Goal: Transaction & Acquisition: Purchase product/service

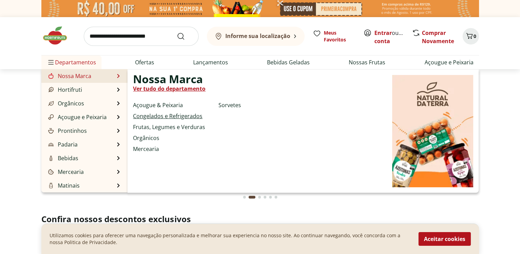
click at [166, 116] on link "Congelados e Refrigerados" at bounding box center [167, 116] width 69 height 8
select select "**********"
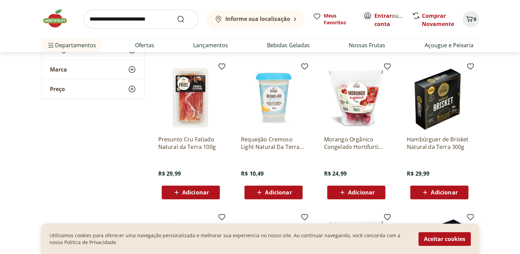
scroll to position [342, 0]
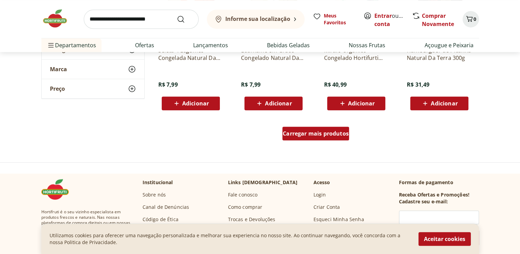
click at [322, 134] on span "Carregar mais produtos" at bounding box center [316, 133] width 66 height 5
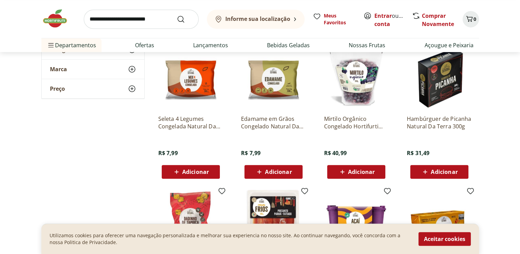
scroll to position [240, 0]
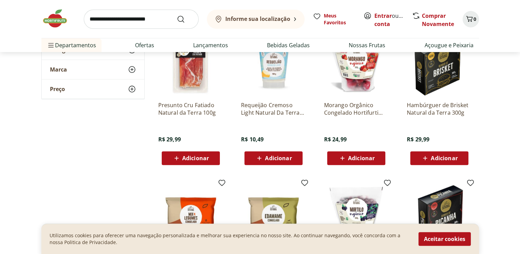
click at [357, 160] on span "Adicionar" at bounding box center [361, 157] width 27 height 5
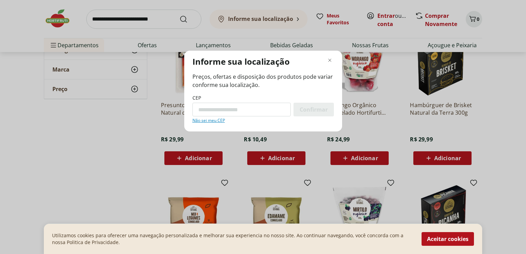
paste input "*********"
type input "*********"
click at [316, 112] on span "Confirmar" at bounding box center [313, 109] width 28 height 5
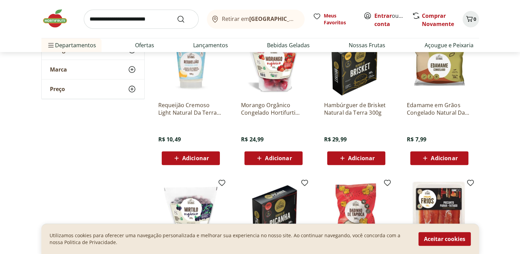
click at [275, 154] on span "Adicionar" at bounding box center [273, 158] width 37 height 8
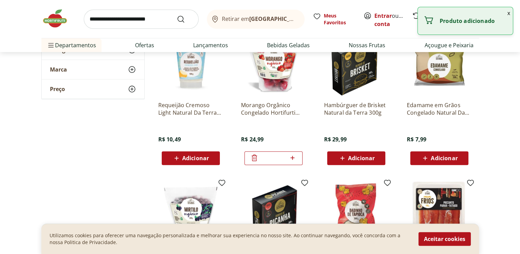
click at [293, 158] on icon at bounding box center [292, 158] width 9 height 8
type input "*"
click at [507, 12] on button "x" at bounding box center [509, 13] width 8 height 12
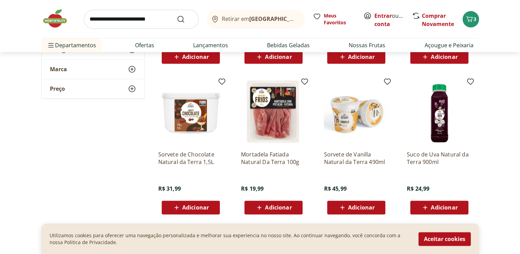
scroll to position [890, 0]
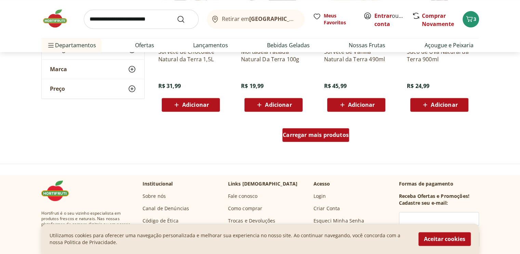
click at [314, 138] on span "Carregar mais produtos" at bounding box center [316, 134] width 66 height 5
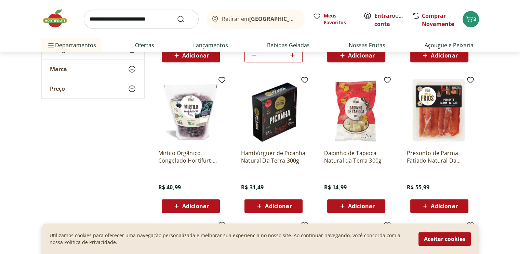
scroll to position [479, 0]
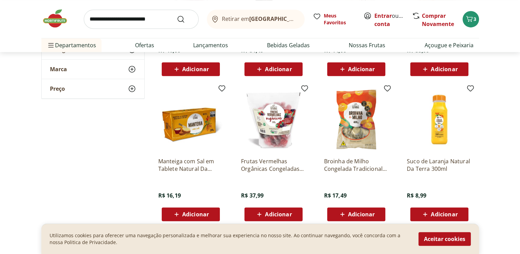
click at [286, 212] on span "Adicionar" at bounding box center [278, 213] width 27 height 5
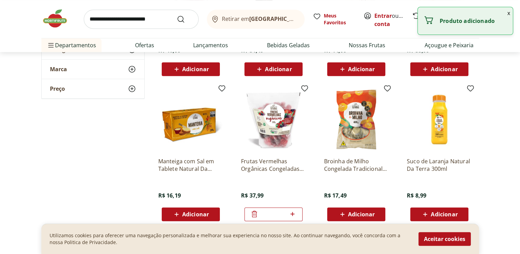
click at [296, 213] on icon at bounding box center [292, 214] width 9 height 8
type input "*"
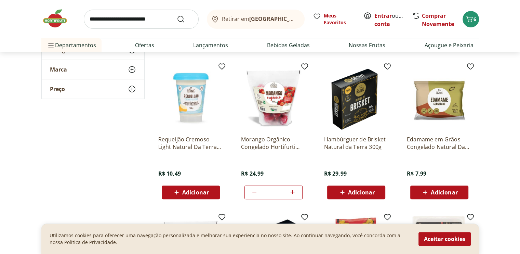
scroll to position [0, 0]
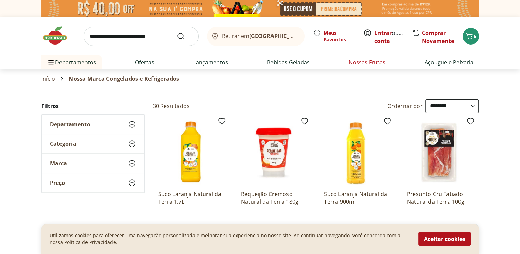
click at [375, 62] on link "Nossas Frutas" at bounding box center [367, 62] width 37 height 8
select select "**********"
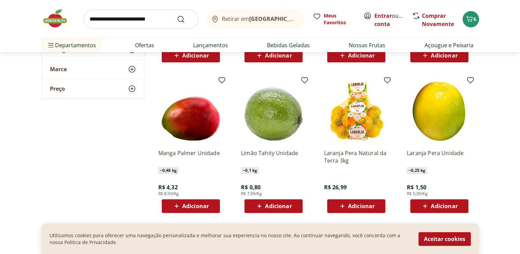
scroll to position [479, 0]
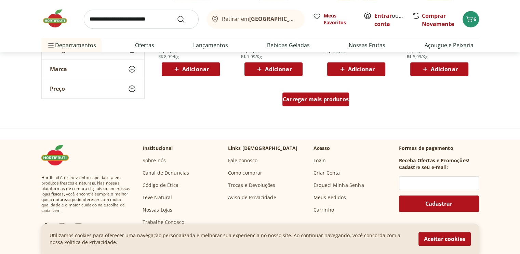
click at [321, 101] on span "Carregar mais produtos" at bounding box center [316, 98] width 66 height 5
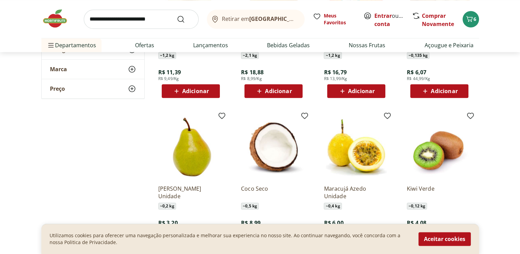
scroll to position [855, 0]
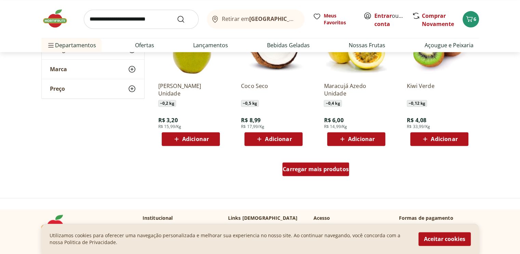
click at [315, 168] on span "Carregar mais produtos" at bounding box center [316, 168] width 66 height 5
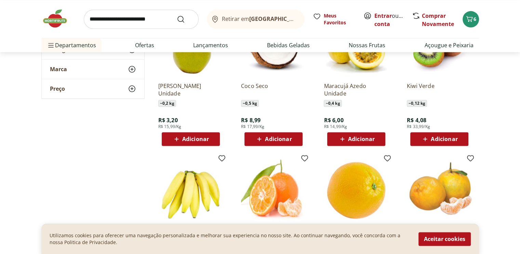
scroll to position [992, 0]
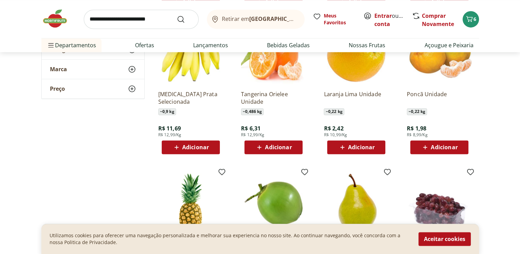
click at [203, 148] on span "Adicionar" at bounding box center [195, 146] width 27 height 5
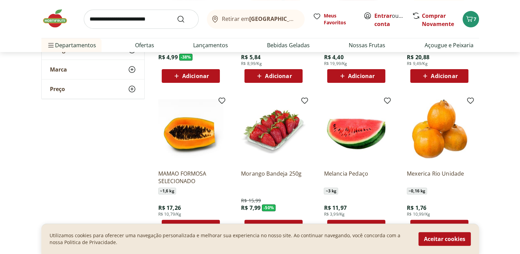
scroll to position [0, 0]
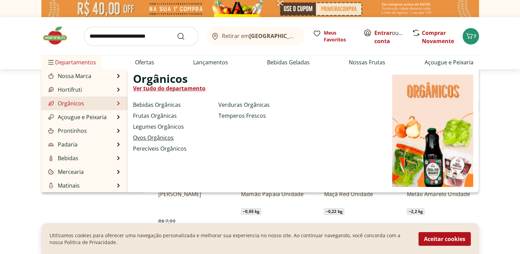
click at [166, 140] on link "Ovos Orgânicos" at bounding box center [153, 137] width 41 height 8
select select "**********"
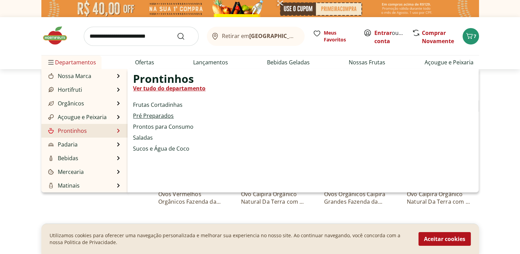
click at [159, 116] on link "Pré Preparados" at bounding box center [153, 116] width 41 height 8
select select "**********"
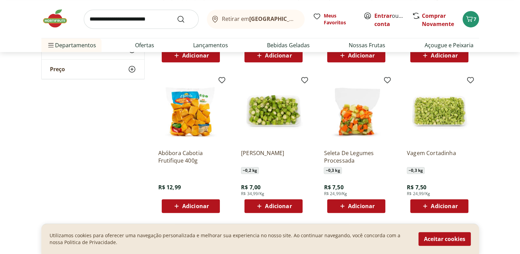
scroll to position [445, 0]
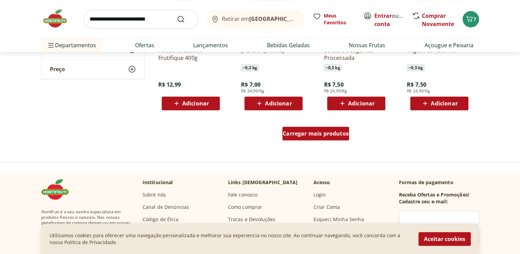
click at [307, 128] on div "Carregar mais produtos" at bounding box center [316, 134] width 67 height 14
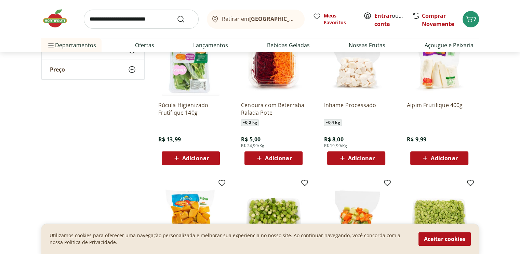
scroll to position [0, 0]
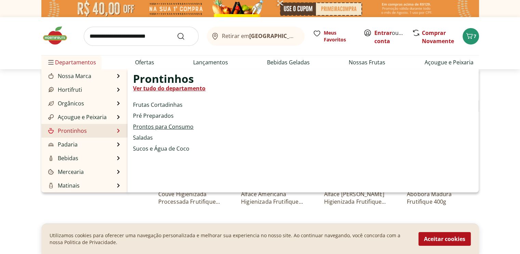
click at [171, 127] on link "Prontos para Consumo" at bounding box center [163, 126] width 61 height 8
select select "**********"
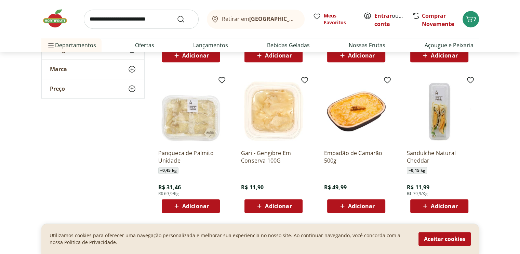
scroll to position [376, 0]
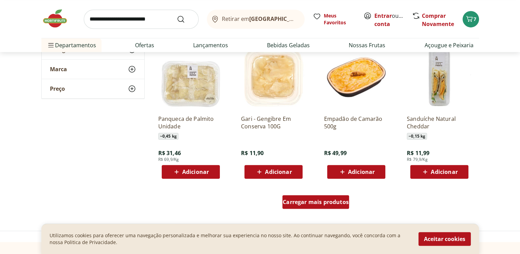
click at [319, 199] on span "Carregar mais produtos" at bounding box center [316, 201] width 66 height 5
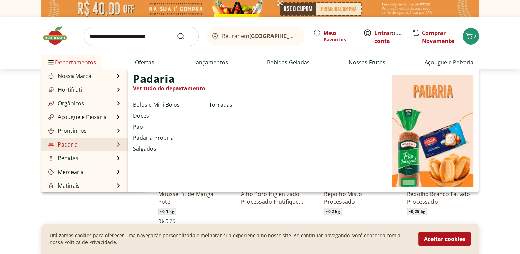
click at [139, 124] on link "Pão" at bounding box center [138, 126] width 10 height 8
select select "**********"
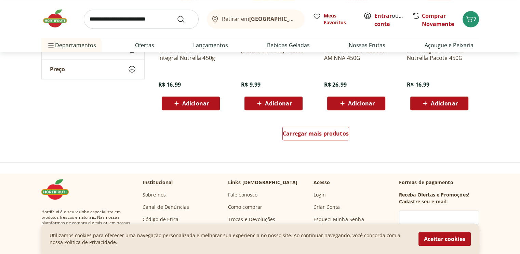
scroll to position [411, 0]
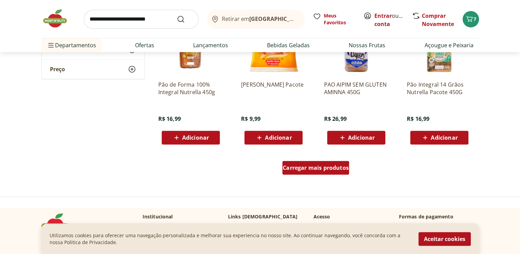
click at [337, 168] on span "Carregar mais produtos" at bounding box center [316, 167] width 66 height 5
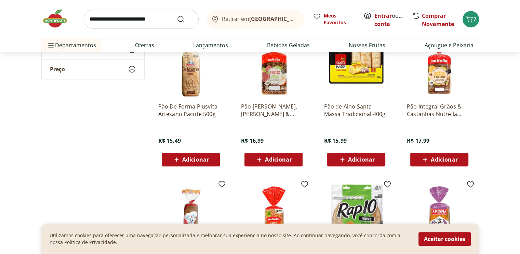
scroll to position [821, 0]
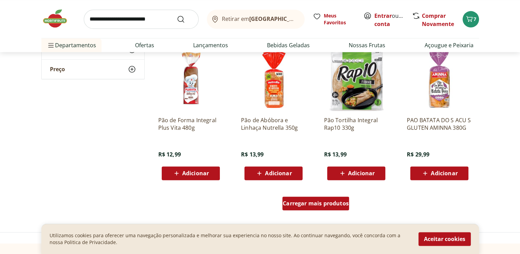
click at [318, 200] on span "Carregar mais produtos" at bounding box center [316, 202] width 66 height 5
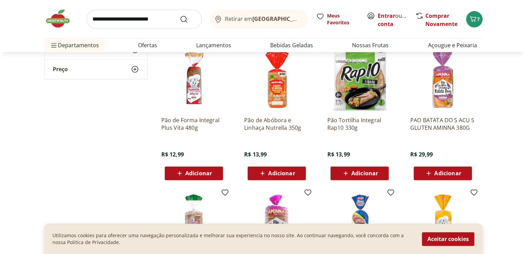
scroll to position [958, 0]
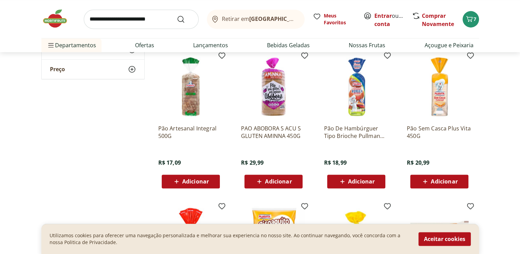
click at [201, 183] on span "Adicionar" at bounding box center [195, 181] width 27 height 5
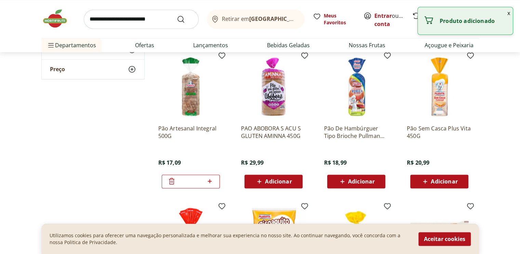
click at [509, 13] on button "x" at bounding box center [509, 13] width 8 height 12
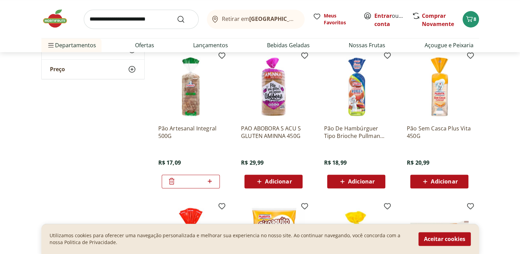
click at [479, 23] on div "Retirar em Rio de Janeiro/RJ Meus Favoritos Entrar ou Criar conta Comprar Novam…" at bounding box center [260, 26] width 465 height 52
click at [474, 21] on span "8" at bounding box center [475, 19] width 3 height 7
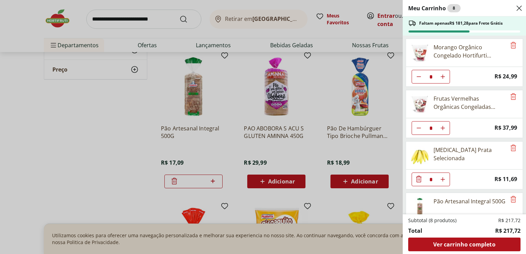
click at [416, 75] on icon "Diminuir Quantidade" at bounding box center [418, 76] width 5 height 5
type input "*"
click at [417, 79] on icon "Diminuir Quantidade" at bounding box center [418, 76] width 5 height 5
click at [416, 79] on icon "Diminuir Quantidade" at bounding box center [418, 76] width 5 height 5
type input "*"
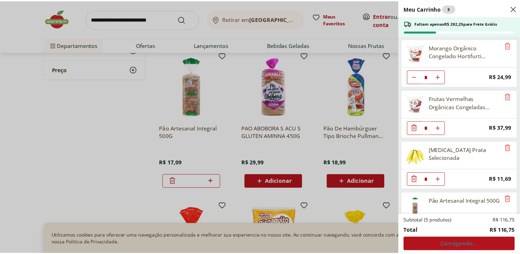
scroll to position [27, 0]
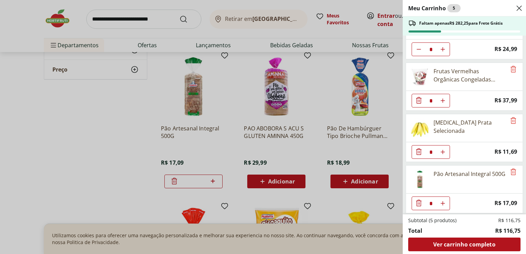
click at [93, 103] on div "Meu Carrinho 5 Faltam apenas R$ 282,25 para Frete Grátis Morango Orgânico Conge…" at bounding box center [263, 127] width 526 height 254
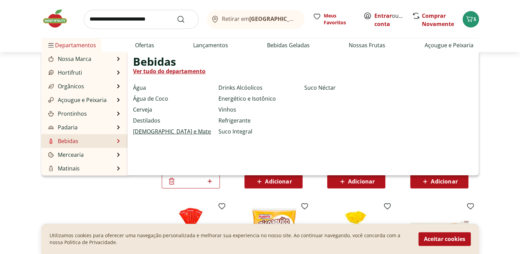
click at [150, 131] on link "[DEMOGRAPHIC_DATA] e Mate" at bounding box center [172, 131] width 78 height 8
select select "**********"
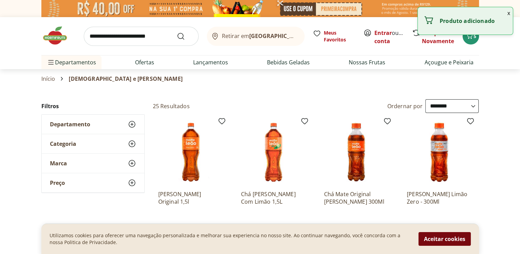
click at [458, 240] on button "Aceitar cookies" at bounding box center [445, 239] width 52 height 14
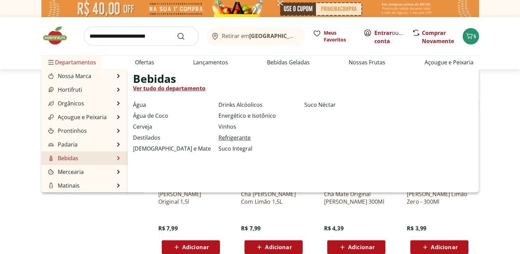
click at [241, 137] on link "Refrigerante" at bounding box center [235, 137] width 32 height 8
select select "**********"
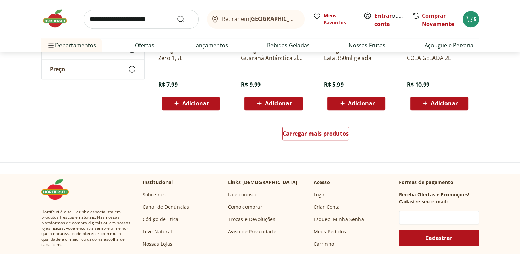
scroll to position [513, 0]
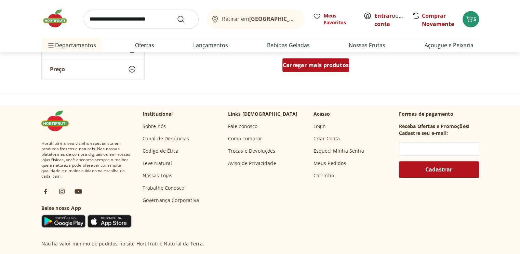
click at [311, 71] on div "Carregar mais produtos" at bounding box center [316, 65] width 67 height 14
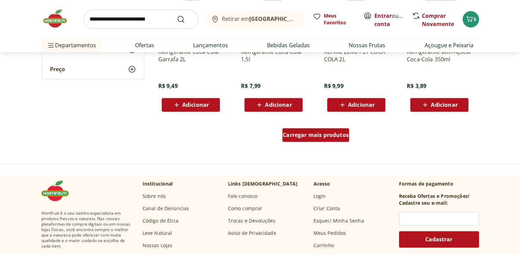
scroll to position [924, 0]
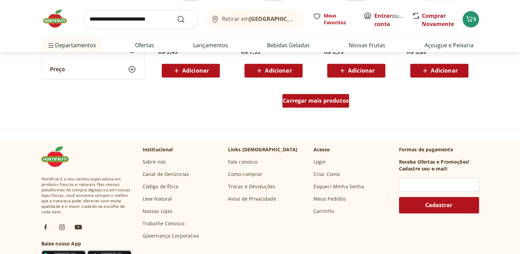
click at [312, 98] on span "Carregar mais produtos" at bounding box center [316, 100] width 66 height 5
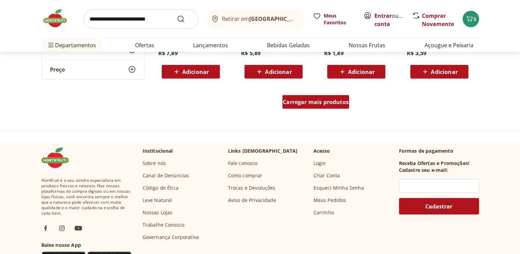
click at [322, 102] on span "Carregar mais produtos" at bounding box center [316, 101] width 66 height 5
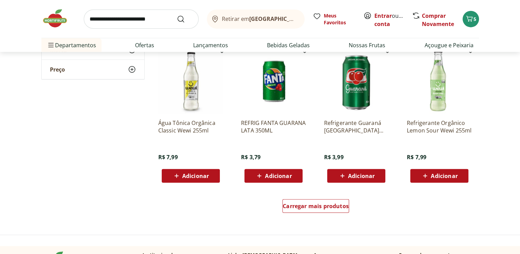
scroll to position [1813, 0]
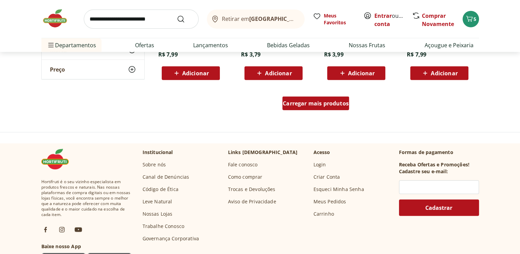
click at [323, 104] on span "Carregar mais produtos" at bounding box center [316, 103] width 66 height 5
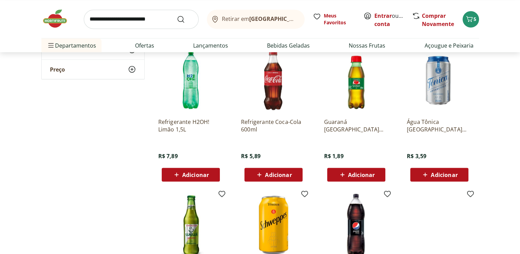
scroll to position [1369, 0]
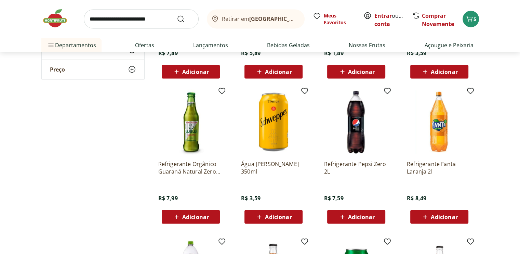
click at [365, 219] on span "Adicionar" at bounding box center [361, 216] width 27 height 5
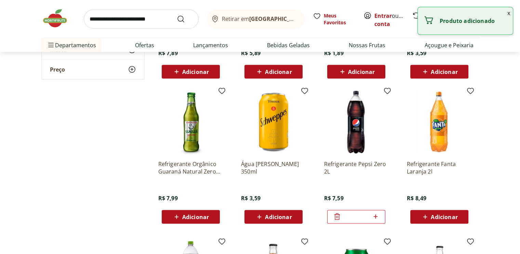
click at [378, 218] on icon at bounding box center [376, 216] width 9 height 8
click at [377, 218] on icon at bounding box center [376, 216] width 9 height 8
click at [336, 219] on icon at bounding box center [337, 216] width 8 height 8
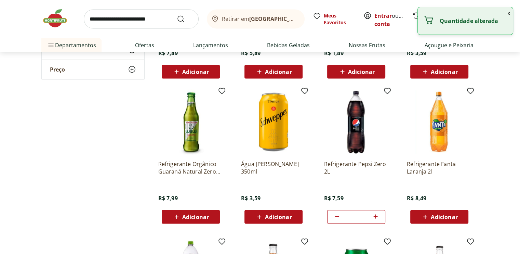
click at [336, 219] on icon at bounding box center [337, 216] width 8 height 8
type input "*"
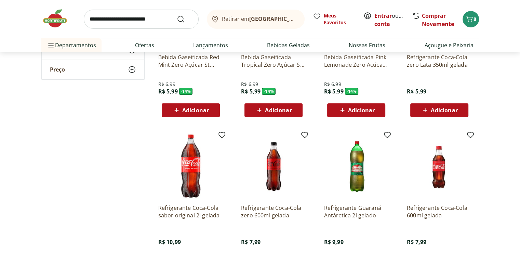
scroll to position [0, 0]
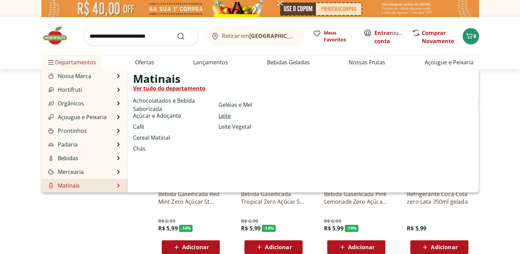
click at [224, 114] on link "Leite" at bounding box center [225, 116] width 12 height 8
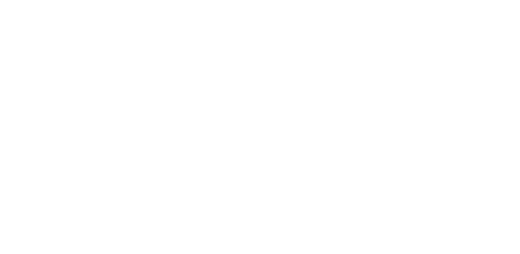
select select "**********"
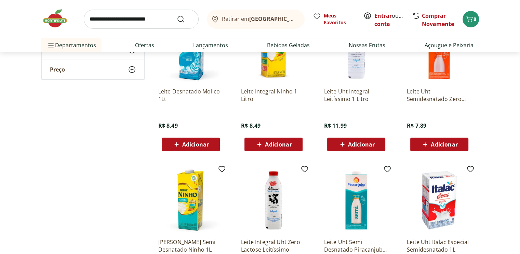
scroll to position [34, 0]
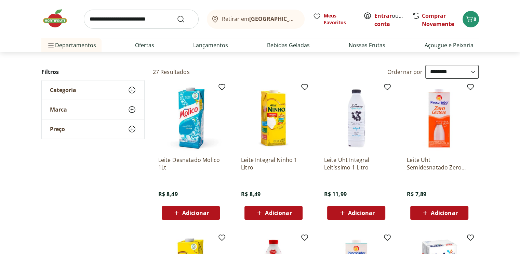
click at [361, 213] on span "Adicionar" at bounding box center [361, 212] width 27 height 5
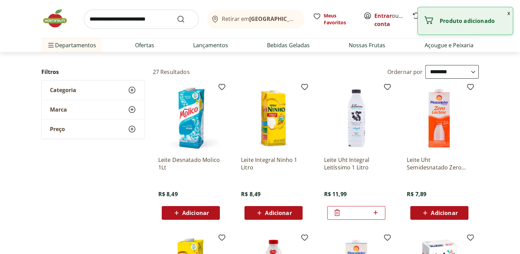
click at [376, 213] on icon at bounding box center [376, 212] width 9 height 8
type input "*"
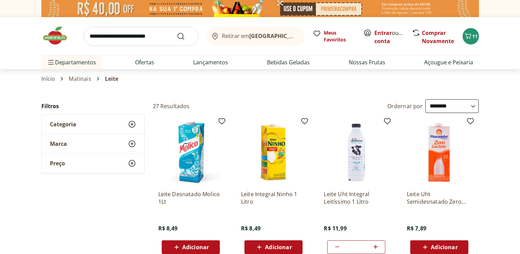
select select "**********"
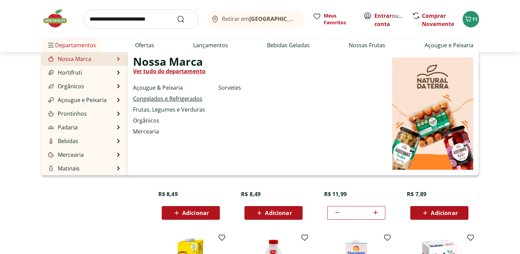
click at [166, 98] on link "Congelados e Refrigerados" at bounding box center [167, 98] width 69 height 8
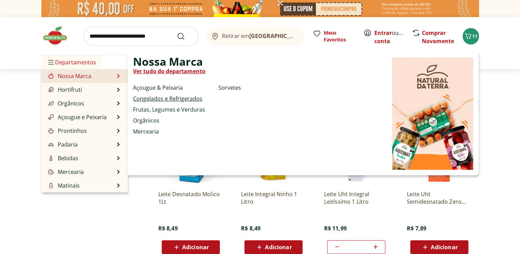
select select "**********"
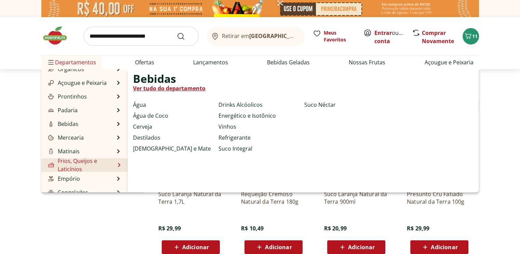
scroll to position [68, 0]
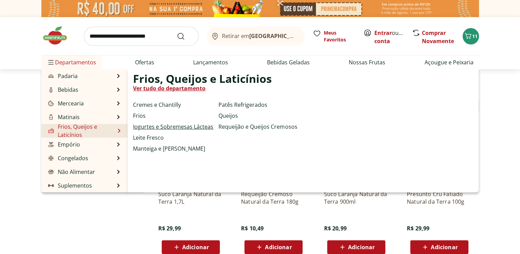
click at [166, 128] on link "Iogurtes e Sobremesas Lácteas" at bounding box center [173, 126] width 80 height 8
select select "**********"
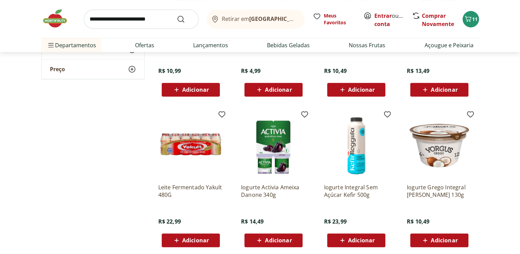
scroll to position [445, 0]
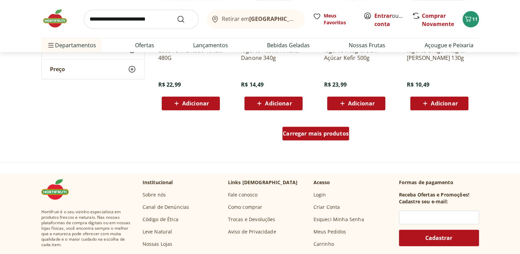
click at [320, 139] on div "Carregar mais produtos" at bounding box center [316, 134] width 67 height 14
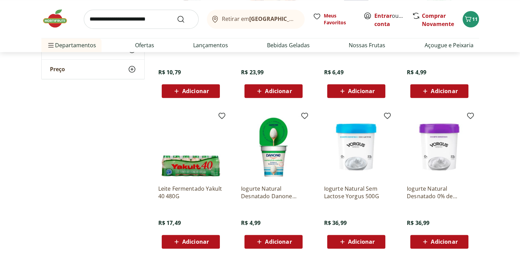
scroll to position [890, 0]
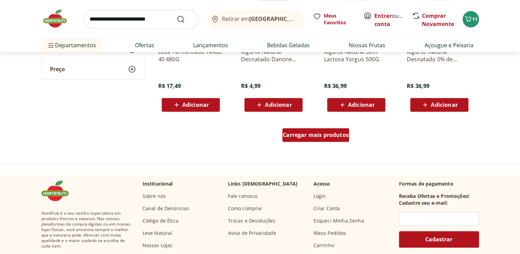
click at [316, 135] on span "Carregar mais produtos" at bounding box center [316, 134] width 66 height 5
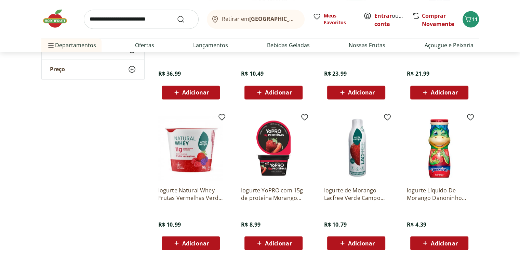
scroll to position [1232, 0]
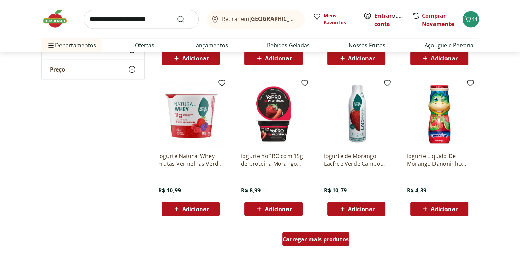
click at [324, 236] on span "Carregar mais produtos" at bounding box center [316, 238] width 66 height 5
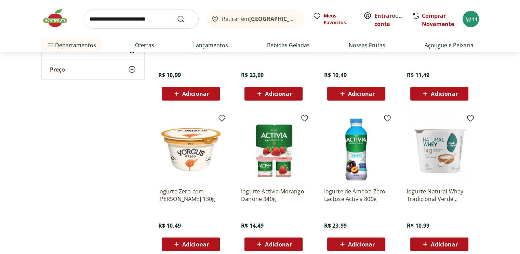
scroll to position [1745, 0]
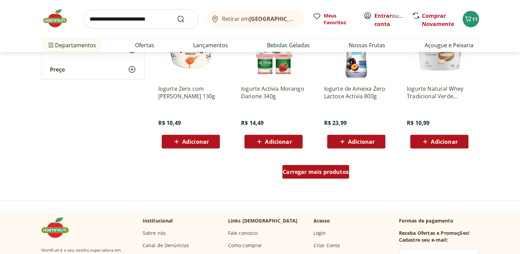
click at [310, 176] on div "Carregar mais produtos" at bounding box center [316, 172] width 67 height 14
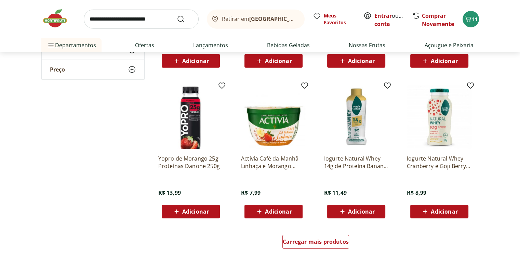
scroll to position [2156, 0]
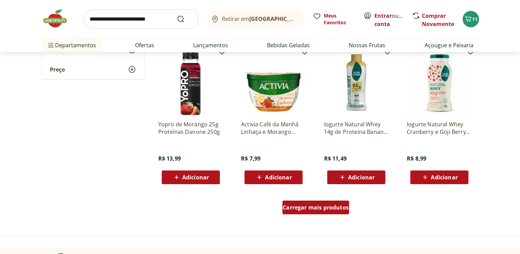
click at [326, 206] on span "Carregar mais produtos" at bounding box center [316, 207] width 66 height 5
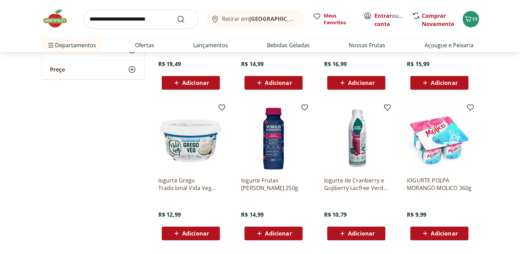
scroll to position [2600, 0]
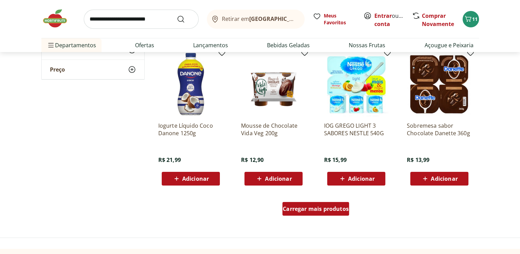
click at [327, 216] on link "Carregar mais produtos" at bounding box center [316, 210] width 67 height 16
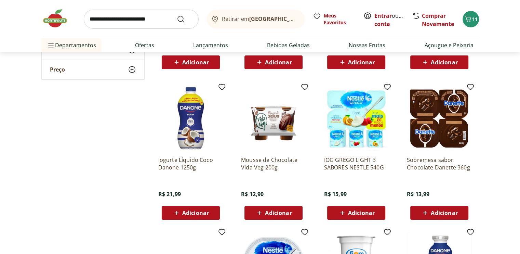
scroll to position [2703, 0]
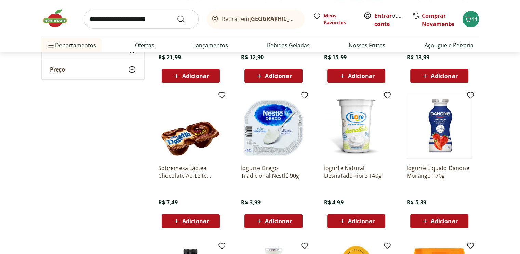
click at [281, 217] on span "Adicionar" at bounding box center [273, 221] width 37 height 8
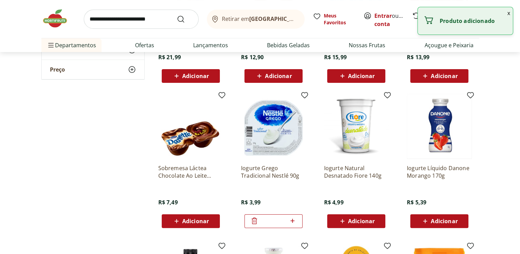
click at [291, 218] on icon at bounding box center [292, 221] width 9 height 8
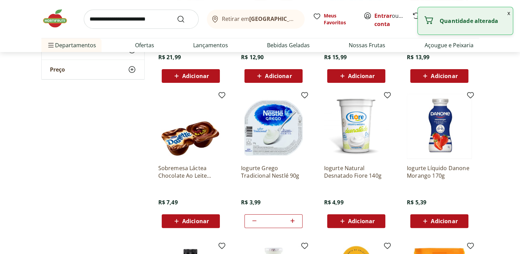
click at [291, 218] on icon at bounding box center [292, 221] width 9 height 8
type input "*"
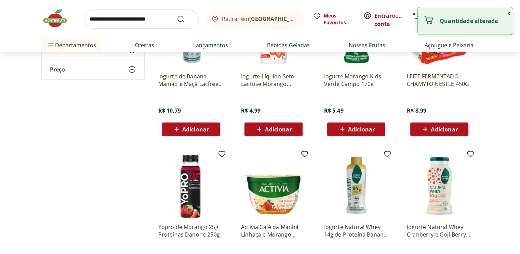
scroll to position [1950, 0]
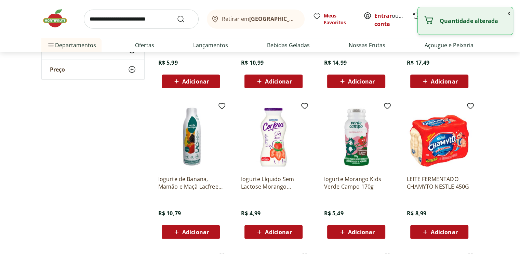
click at [508, 12] on button "x" at bounding box center [509, 13] width 8 height 12
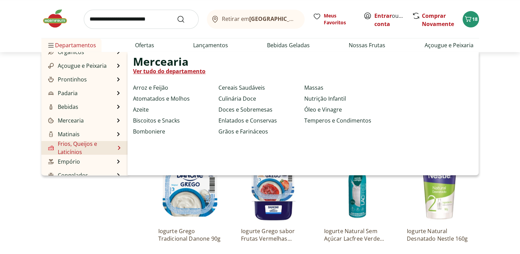
scroll to position [68, 0]
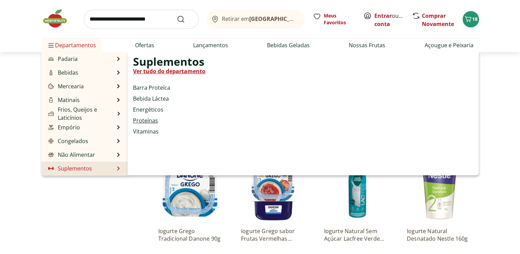
click at [150, 121] on link "Proteínas" at bounding box center [145, 120] width 25 height 8
select select "**********"
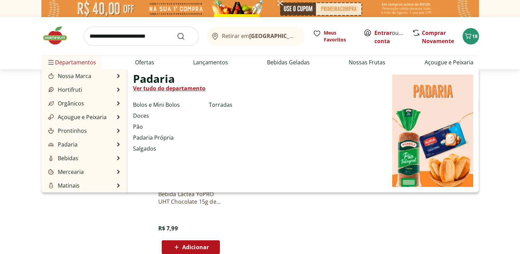
scroll to position [68, 0]
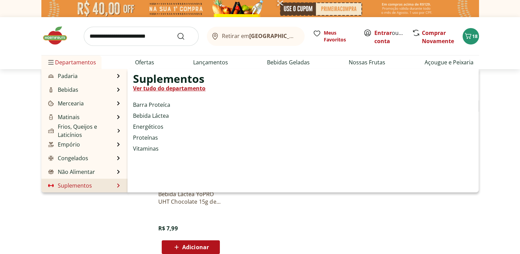
click at [87, 184] on link "Suplementos" at bounding box center [69, 185] width 45 height 8
select select "**********"
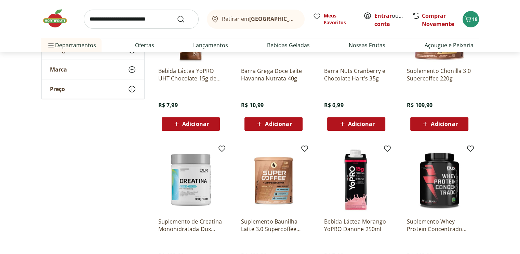
scroll to position [342, 0]
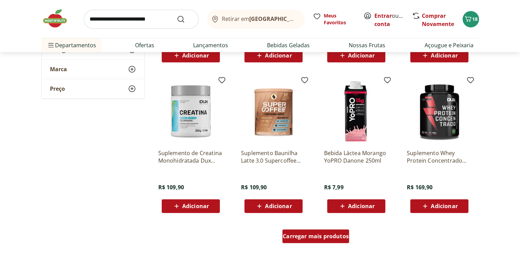
click at [323, 236] on span "Carregar mais produtos" at bounding box center [316, 235] width 66 height 5
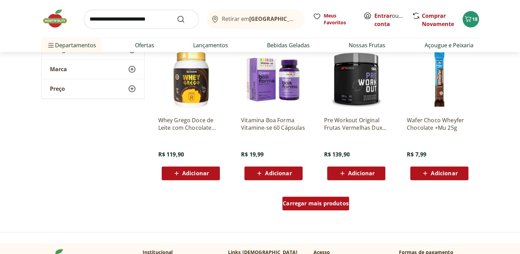
click at [326, 207] on div "Carregar mais produtos" at bounding box center [316, 203] width 67 height 14
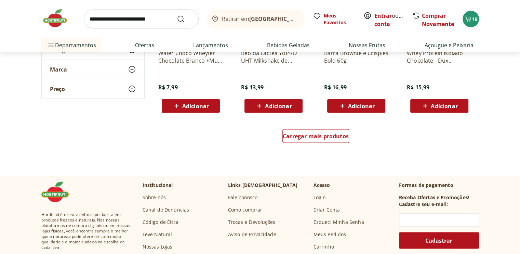
scroll to position [1266, 0]
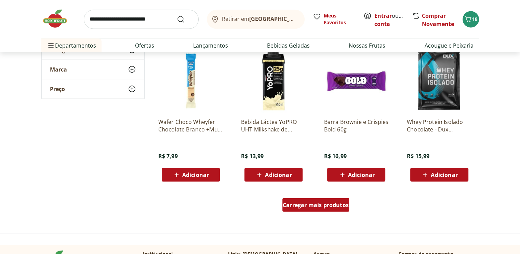
click at [315, 209] on div "Carregar mais produtos" at bounding box center [316, 205] width 67 height 14
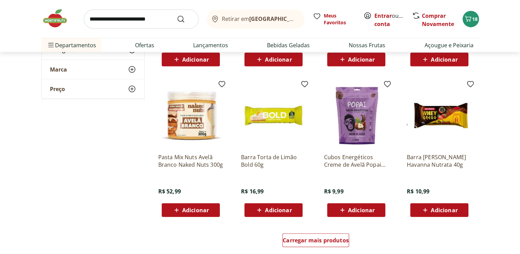
scroll to position [1711, 0]
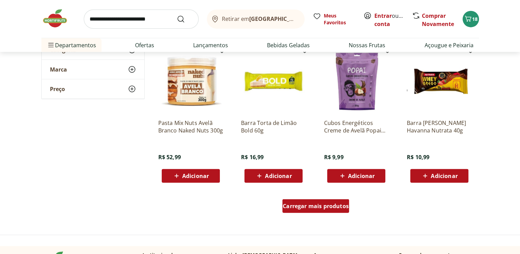
click at [321, 211] on div "Carregar mais produtos" at bounding box center [316, 206] width 67 height 14
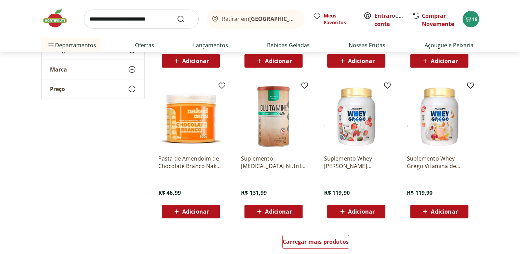
scroll to position [2190, 0]
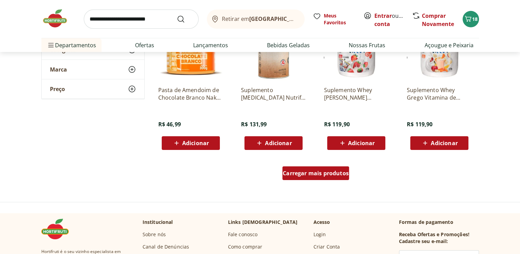
click at [328, 178] on div "Carregar mais produtos" at bounding box center [316, 173] width 67 height 14
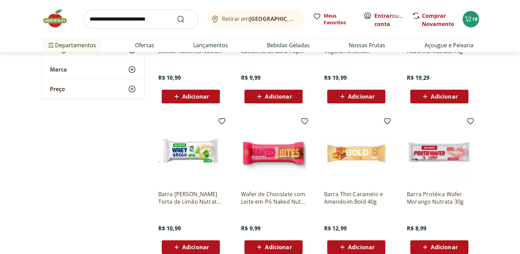
scroll to position [2703, 0]
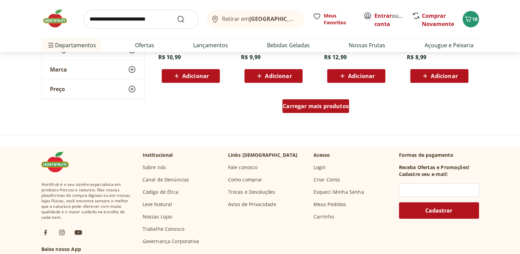
click at [319, 104] on span "Carregar mais produtos" at bounding box center [316, 105] width 66 height 5
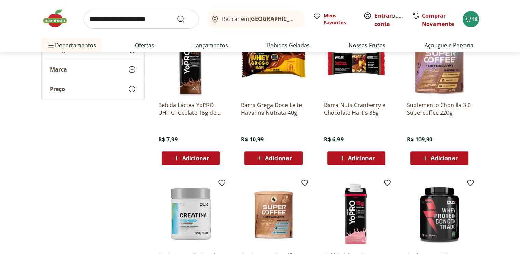
scroll to position [342, 0]
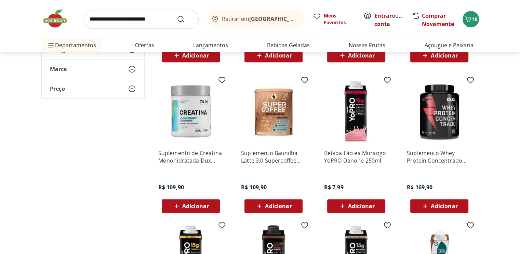
click at [439, 208] on span "Adicionar" at bounding box center [444, 205] width 27 height 5
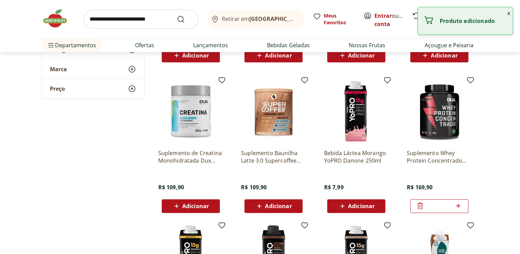
click at [195, 207] on span "Adicionar" at bounding box center [195, 205] width 27 height 5
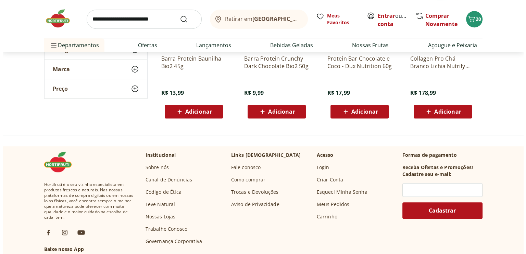
scroll to position [2908, 0]
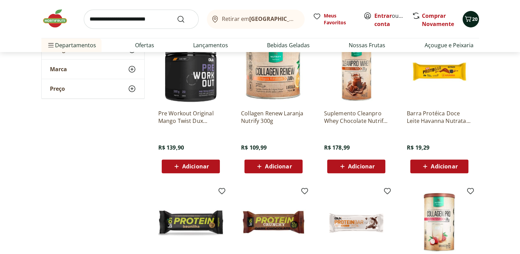
click at [474, 19] on span "20" at bounding box center [475, 19] width 5 height 7
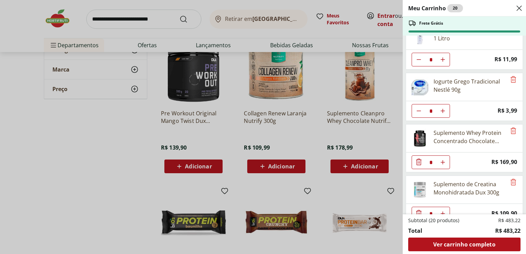
scroll to position [282, 0]
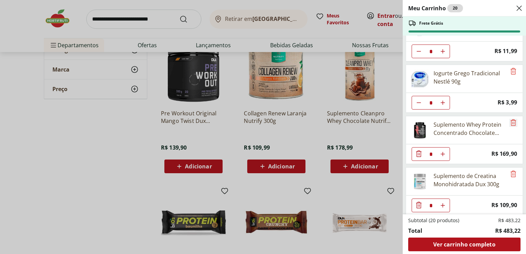
click at [510, 120] on icon "Remove" at bounding box center [513, 122] width 8 height 8
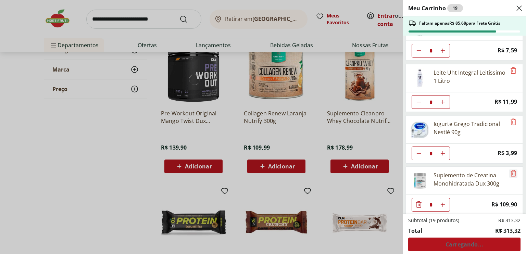
click at [510, 169] on icon "Remove" at bounding box center [513, 173] width 8 height 8
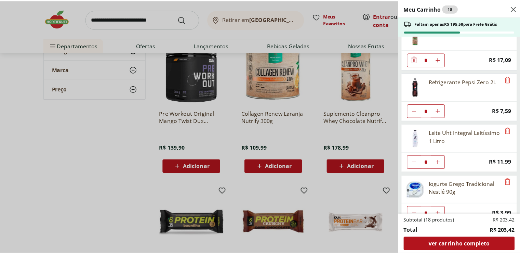
scroll to position [180, 0]
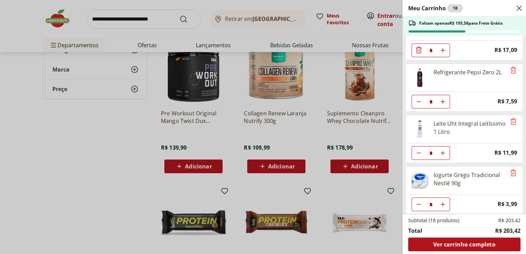
click at [152, 148] on div "Meu Carrinho 18 Faltam apenas R$ 195,58 para Frete Grátis Morango Orgânico Cong…" at bounding box center [263, 127] width 526 height 254
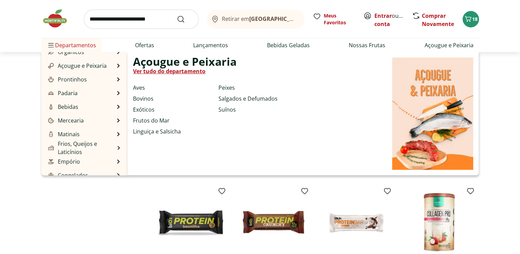
scroll to position [0, 0]
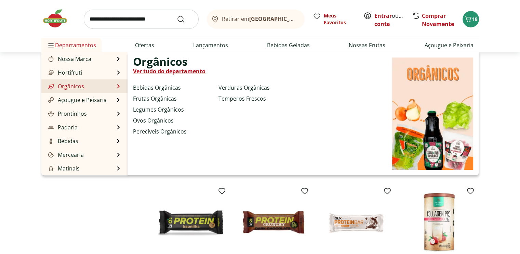
click at [160, 120] on link "Ovos Orgânicos" at bounding box center [153, 120] width 41 height 8
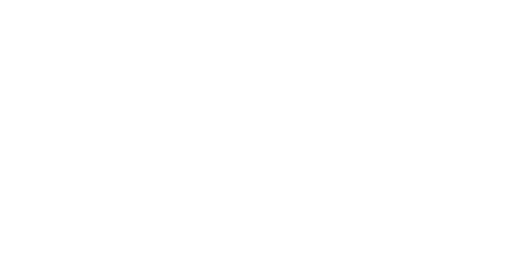
select select "**********"
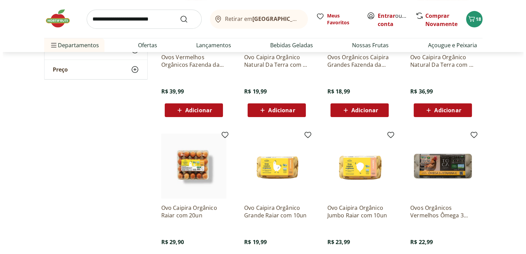
scroll to position [68, 0]
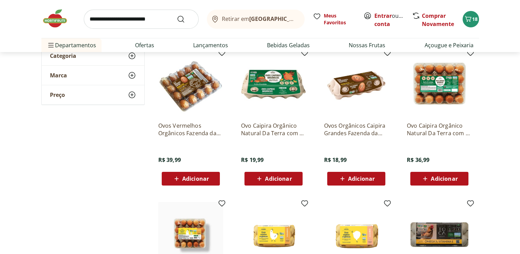
click at [196, 178] on span "Adicionar" at bounding box center [195, 178] width 27 height 5
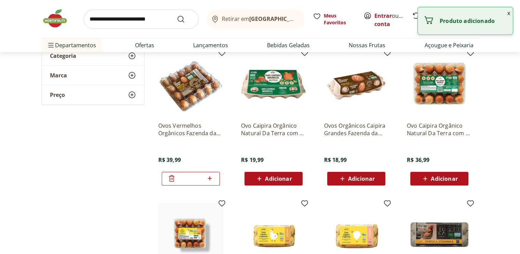
click at [509, 10] on button "x" at bounding box center [509, 13] width 8 height 12
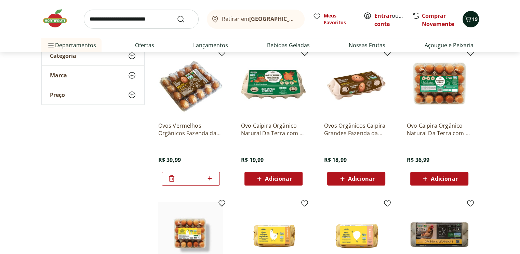
click at [468, 17] on icon "Carrinho" at bounding box center [468, 19] width 8 height 8
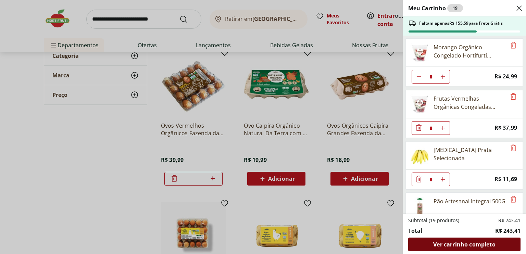
click at [470, 247] on span "Ver carrinho completo" at bounding box center [464, 244] width 62 height 5
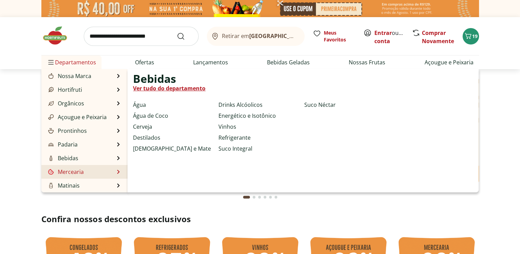
scroll to position [34, 0]
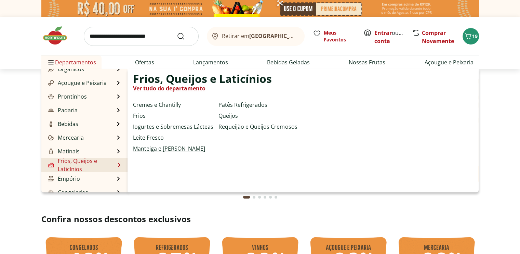
click at [163, 147] on link "Manteiga e [PERSON_NAME]" at bounding box center [169, 148] width 72 height 8
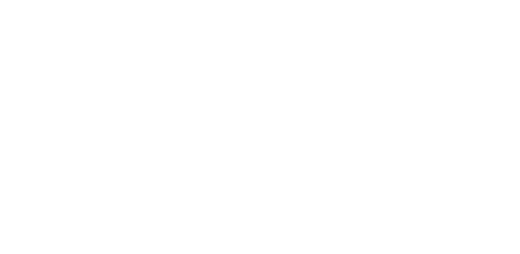
select select "**********"
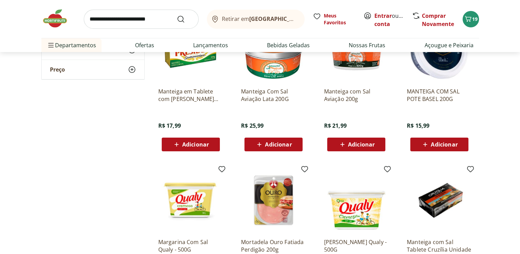
scroll to position [34, 0]
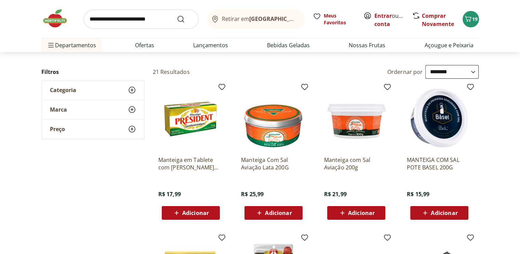
click at [286, 215] on span "Adicionar" at bounding box center [278, 212] width 27 height 5
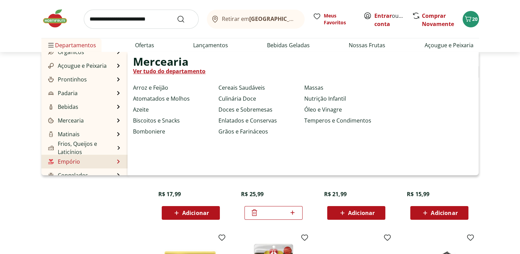
scroll to position [68, 0]
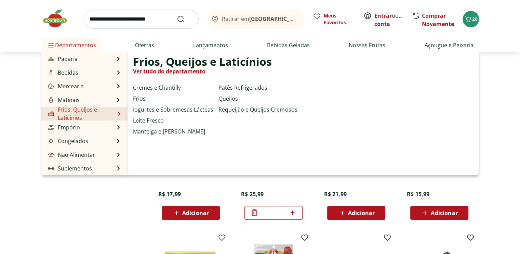
click at [248, 111] on link "Requeijão e Queijos Cremosos" at bounding box center [258, 109] width 79 height 8
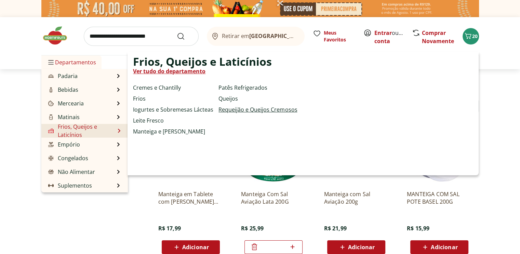
select select "**********"
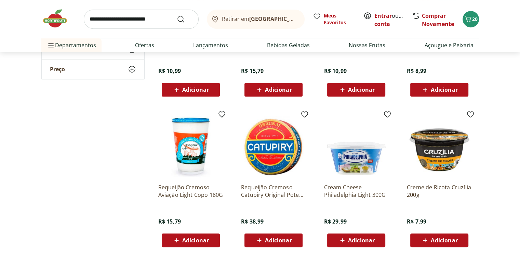
scroll to position [342, 0]
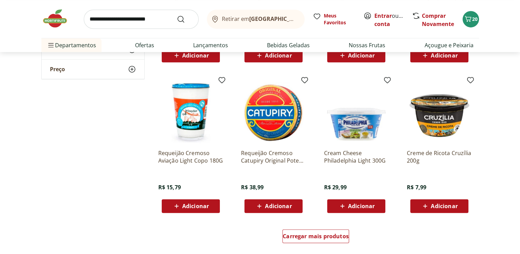
click at [202, 207] on span "Adicionar" at bounding box center [195, 205] width 27 height 5
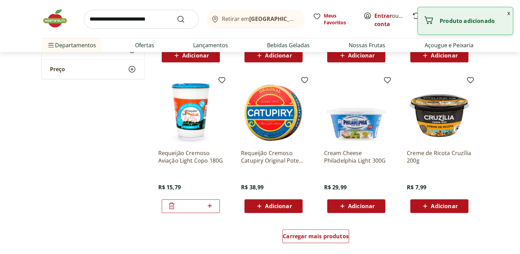
click at [510, 13] on button "x" at bounding box center [509, 13] width 8 height 12
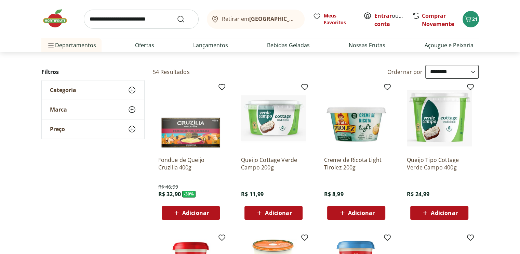
scroll to position [0, 0]
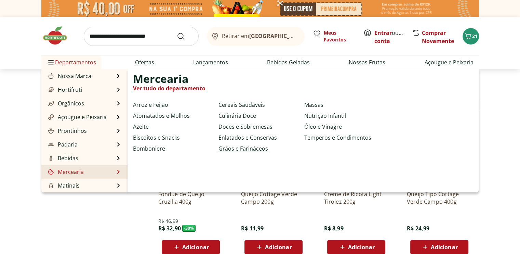
click at [231, 148] on link "Grãos e Farináceos" at bounding box center [244, 148] width 50 height 8
select select "**********"
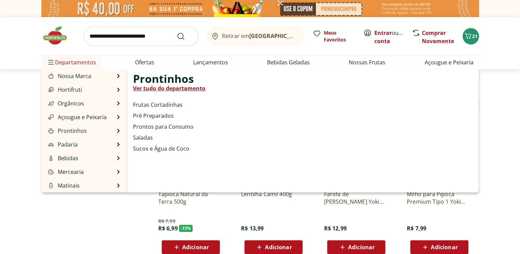
scroll to position [68, 0]
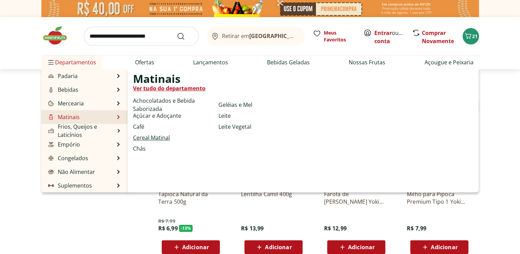
click at [153, 138] on link "Cereal Matinal" at bounding box center [151, 137] width 37 height 8
select select "**********"
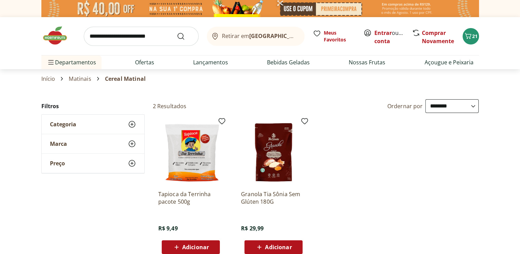
click at [276, 157] on img at bounding box center [273, 152] width 65 height 65
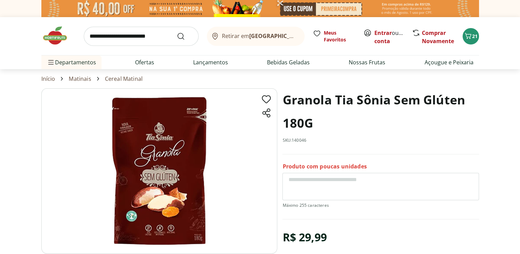
scroll to position [68, 0]
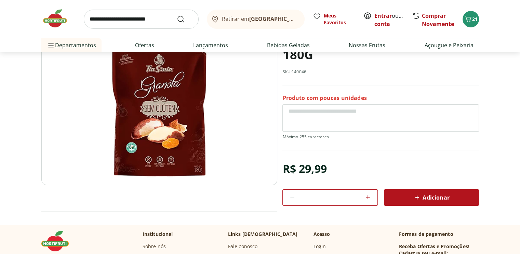
click at [151, 21] on input "search" at bounding box center [141, 19] width 115 height 19
type input "*******"
click at [177, 15] on button "Submit Search" at bounding box center [185, 19] width 16 height 8
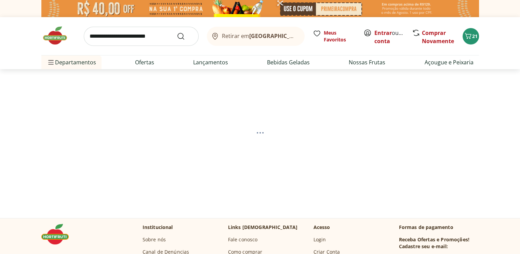
select select "**********"
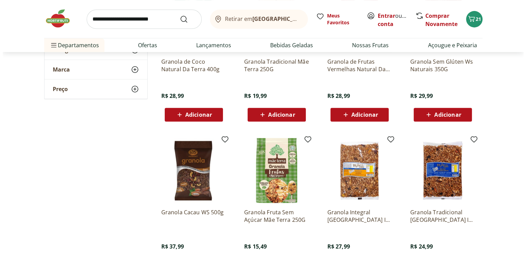
scroll to position [205, 0]
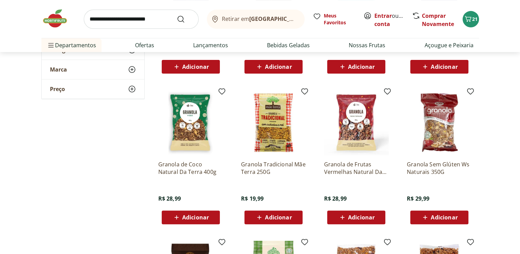
click at [274, 218] on span "Adicionar" at bounding box center [278, 217] width 27 height 5
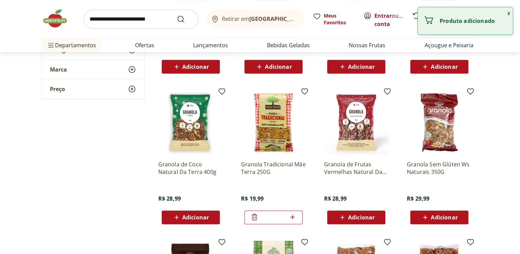
click at [507, 13] on button "x" at bounding box center [509, 13] width 8 height 12
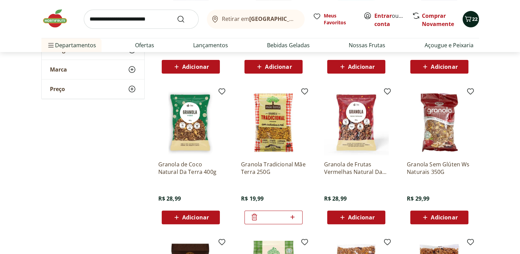
click at [473, 19] on span "22" at bounding box center [475, 19] width 5 height 7
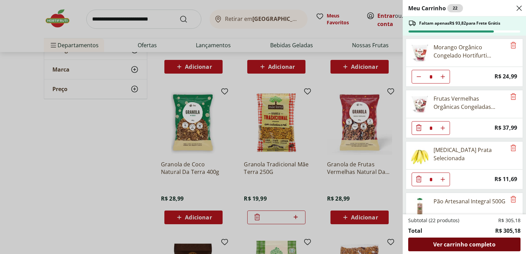
click at [471, 247] on span "Ver carrinho completo" at bounding box center [464, 244] width 62 height 5
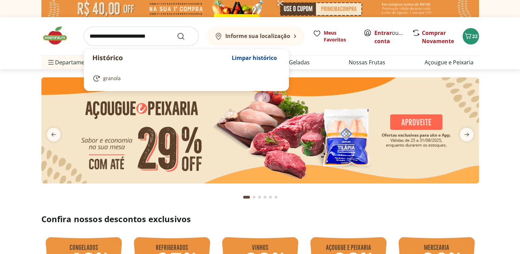
click at [142, 35] on input "search" at bounding box center [141, 36] width 115 height 19
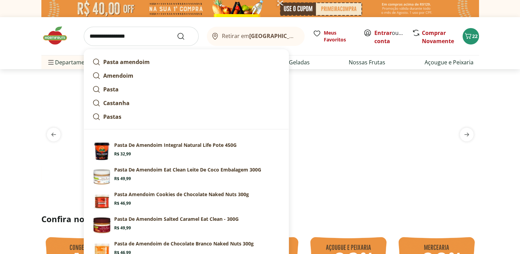
type input "**********"
click at [177, 32] on button "Submit Search" at bounding box center [185, 36] width 16 height 8
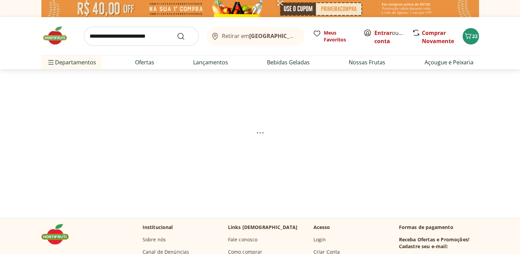
select select "**********"
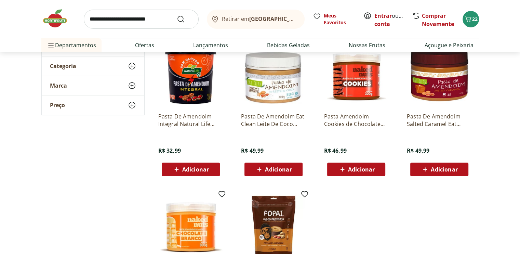
scroll to position [34, 0]
